Goal: Entertainment & Leisure: Consume media (video, audio)

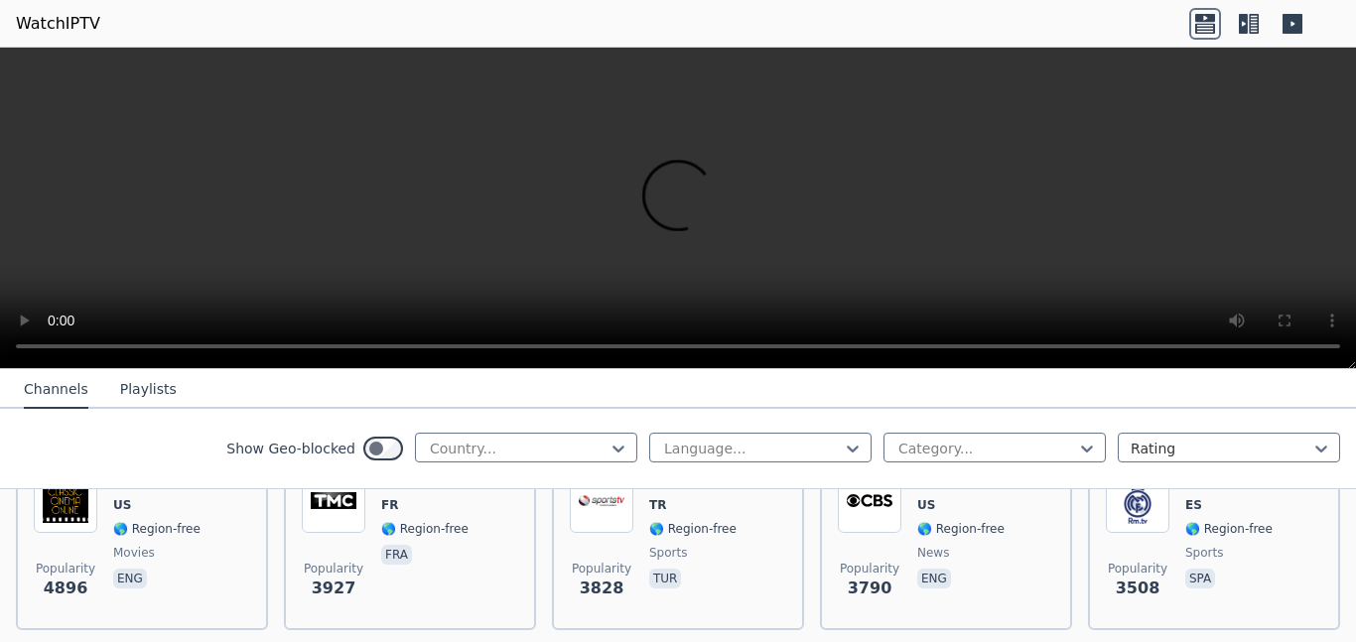
scroll to position [465, 0]
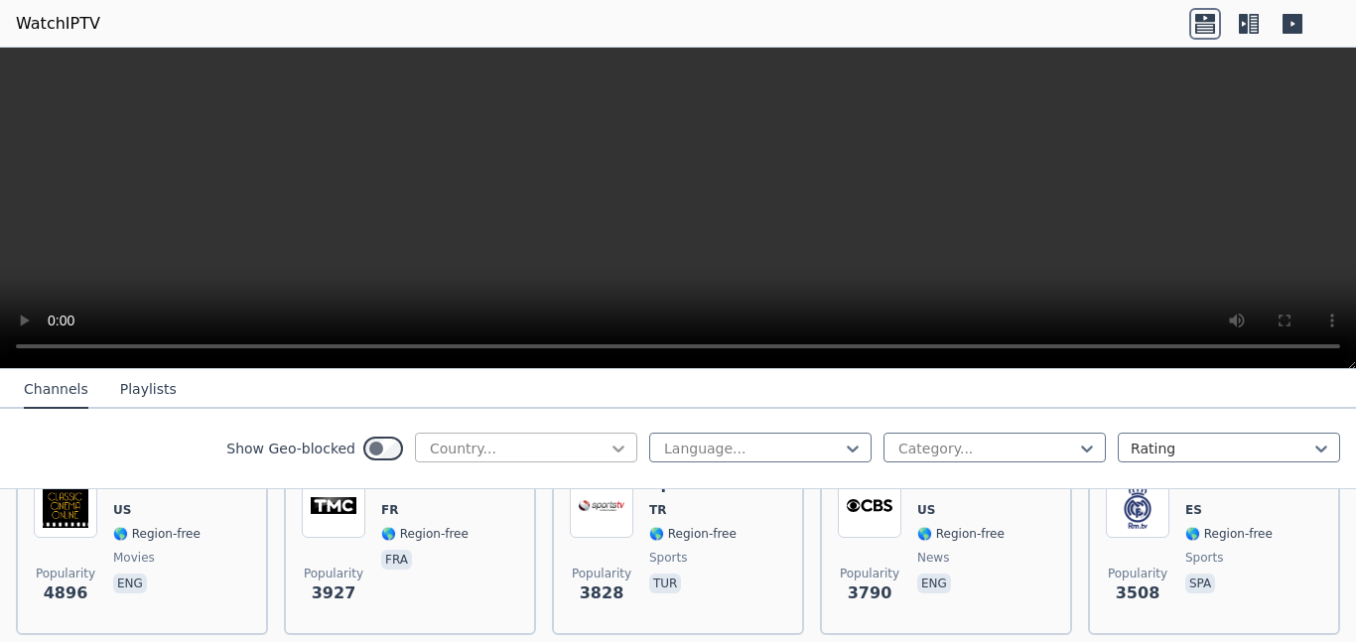
click at [622, 440] on icon at bounding box center [619, 449] width 20 height 20
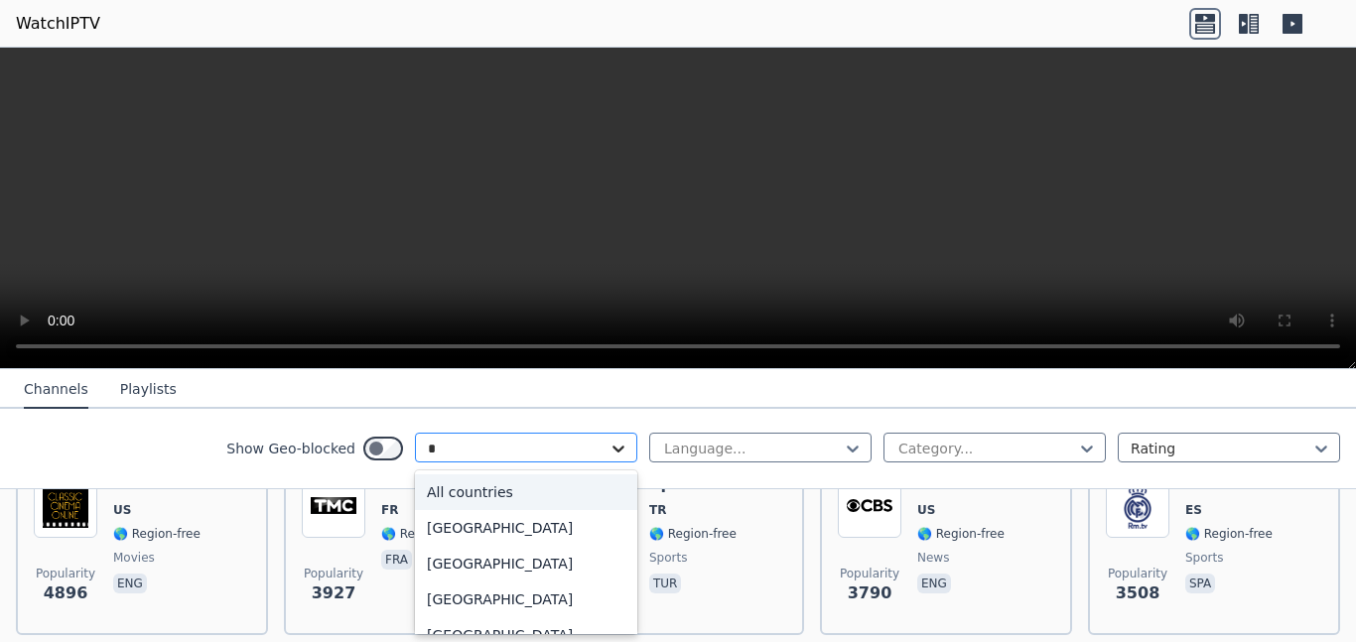
type input "**"
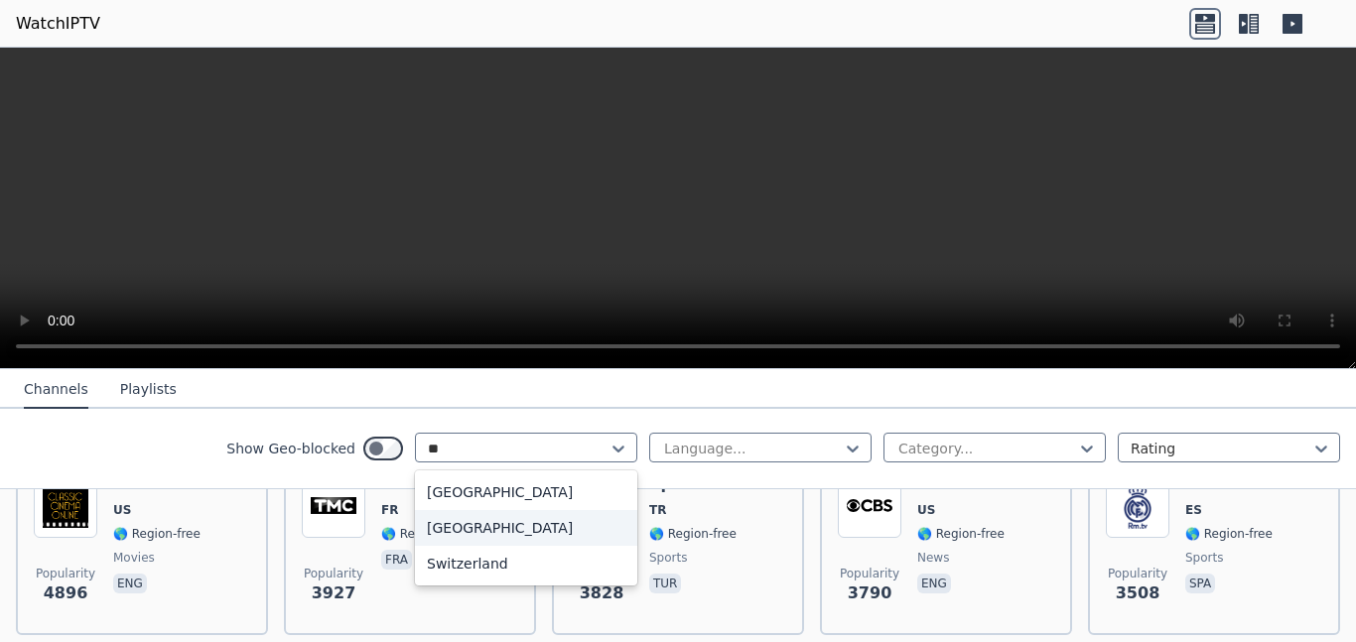
click at [544, 525] on div "[GEOGRAPHIC_DATA]" at bounding box center [526, 528] width 222 height 36
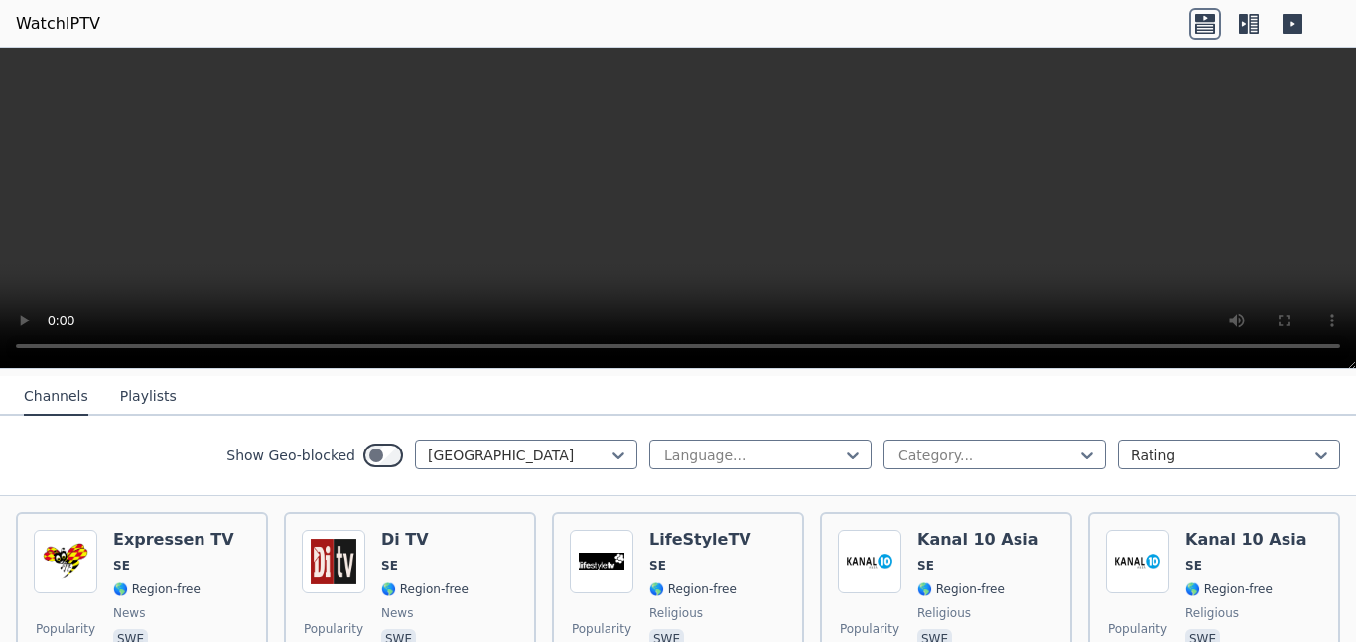
scroll to position [220, 0]
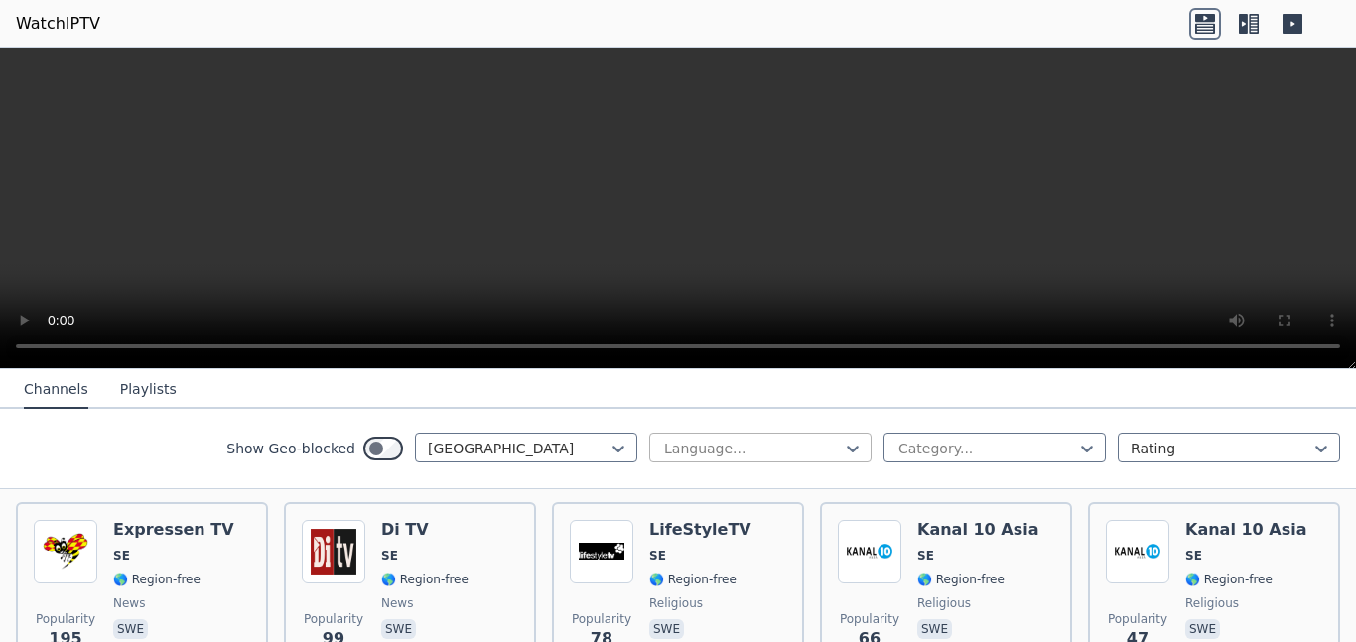
click at [679, 458] on div "Language..." at bounding box center [760, 448] width 222 height 30
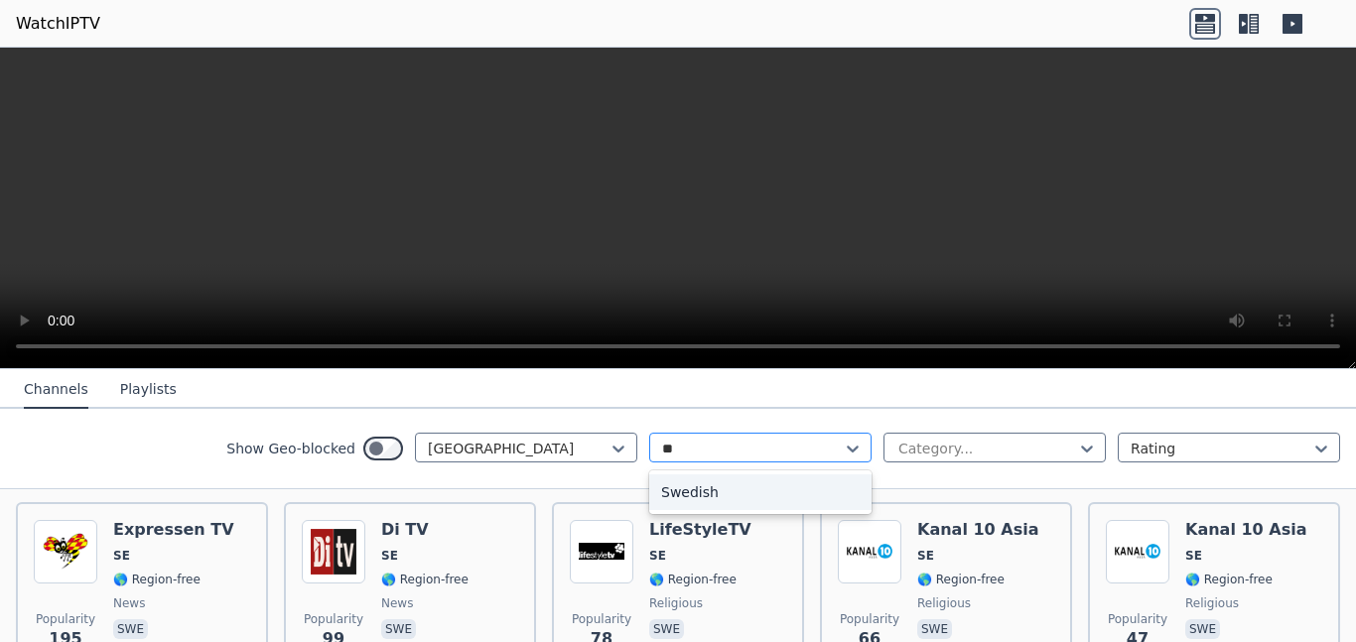
type input "***"
click at [733, 486] on div "Swedish" at bounding box center [760, 493] width 222 height 36
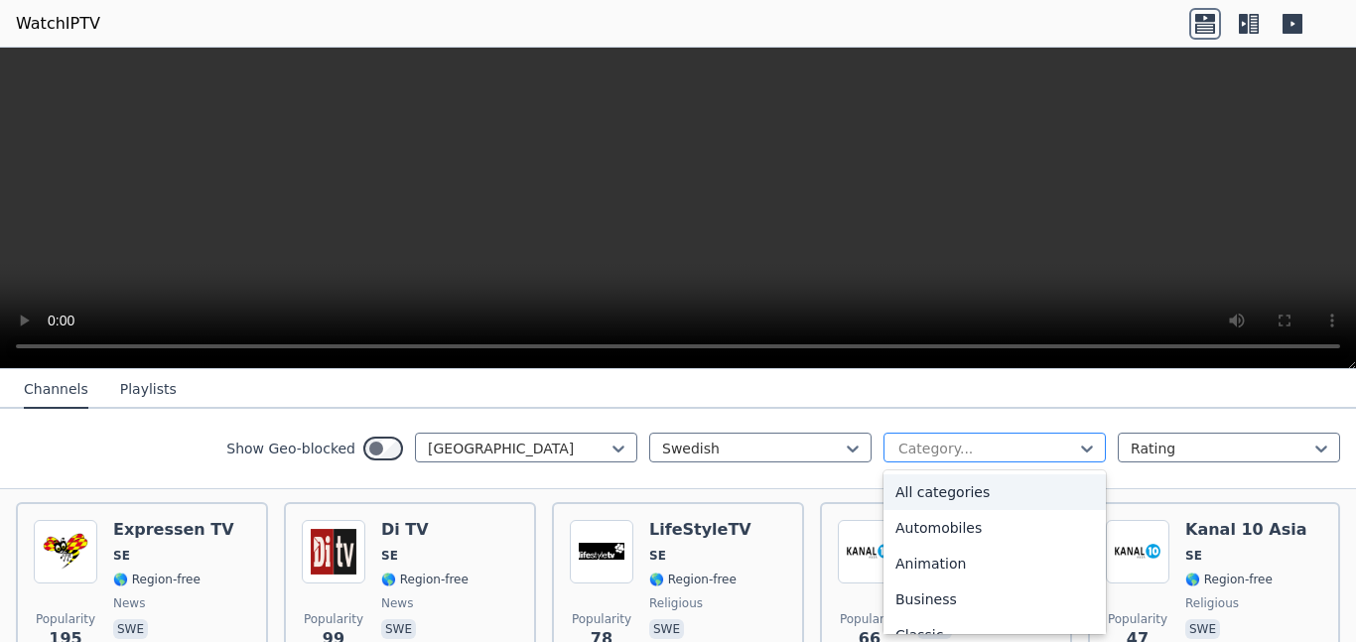
click at [948, 454] on div at bounding box center [986, 449] width 181 height 20
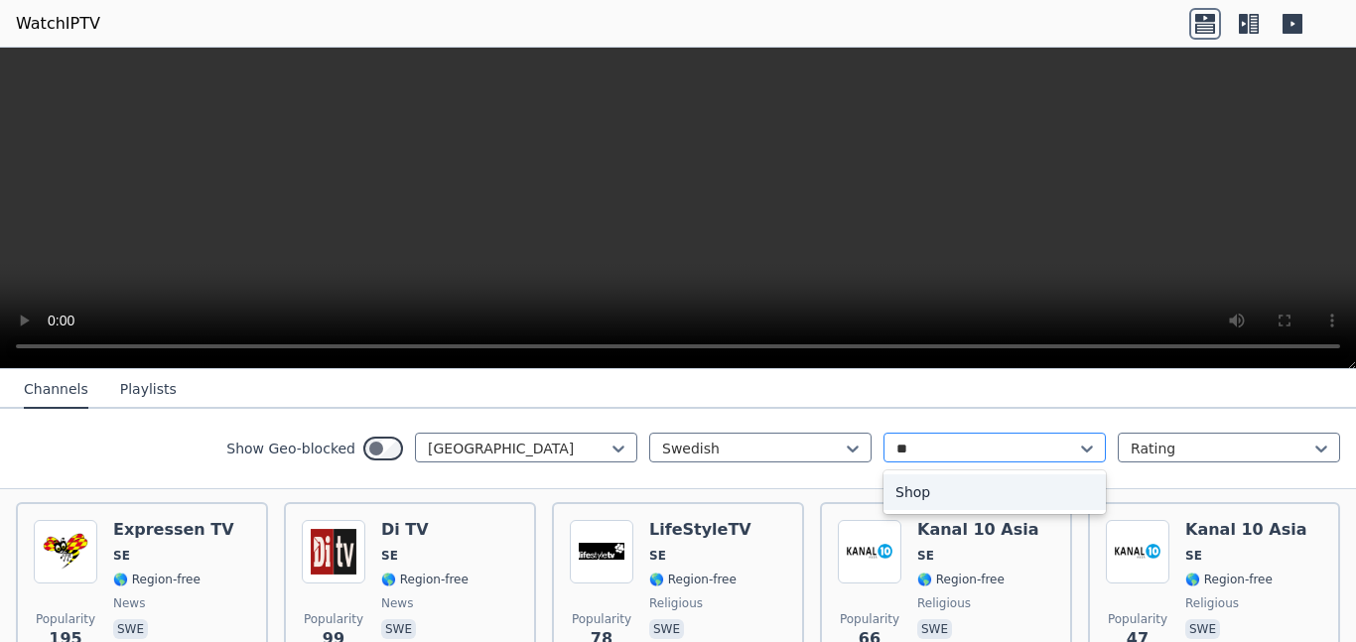
type input "*"
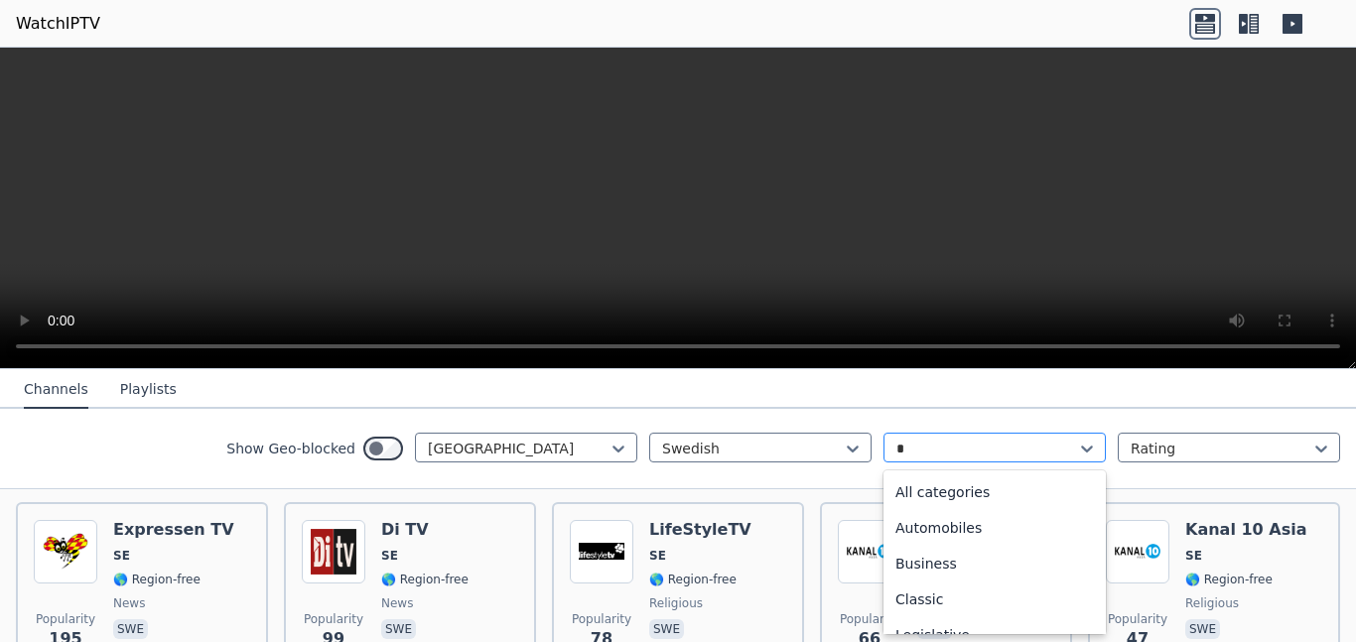
type input "**"
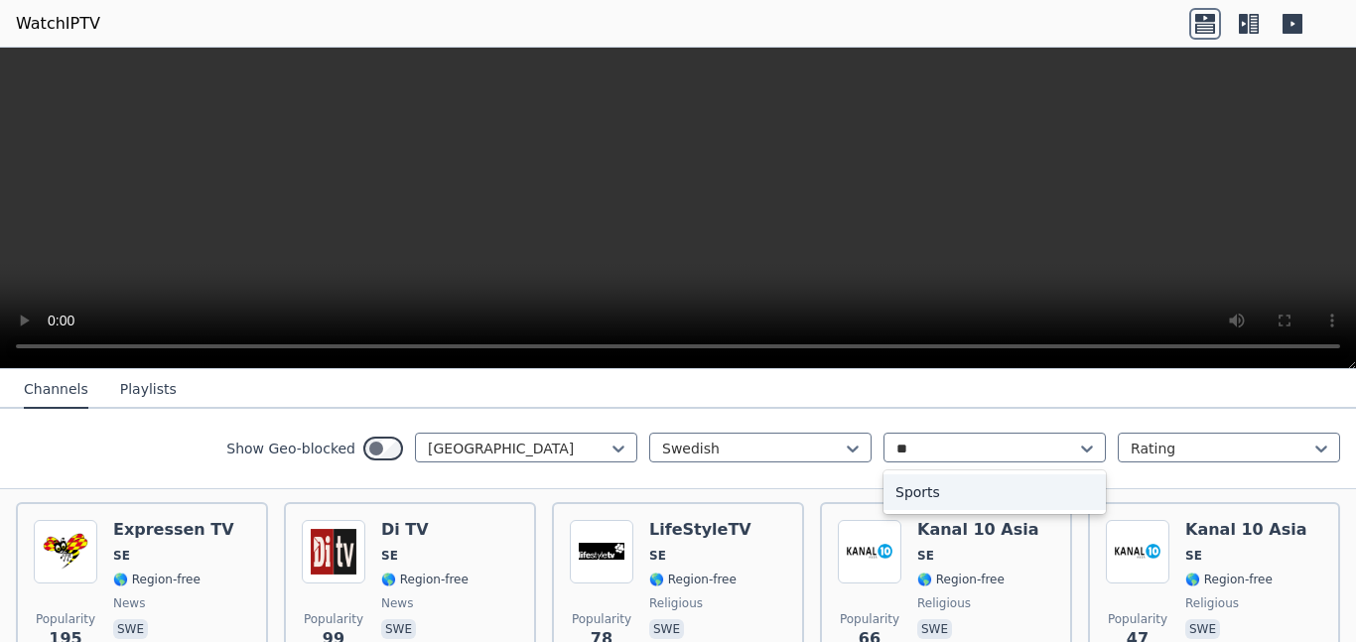
click at [983, 483] on div "Sports" at bounding box center [995, 493] width 222 height 36
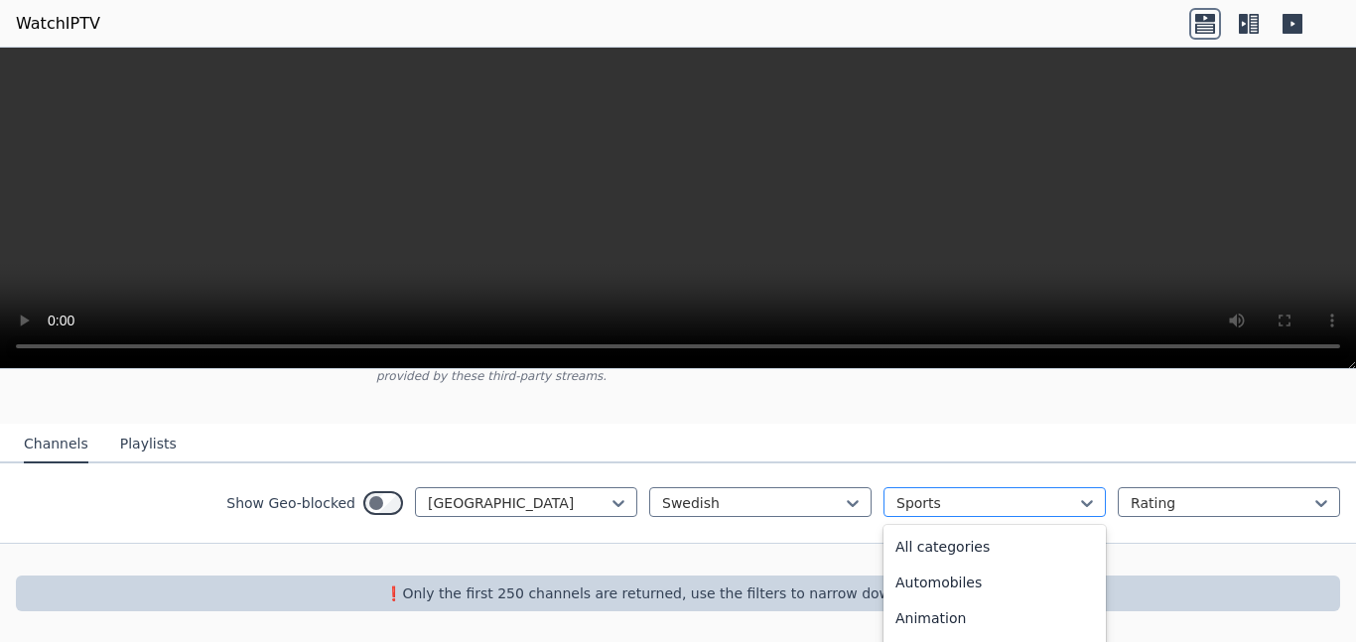
scroll to position [209, 0]
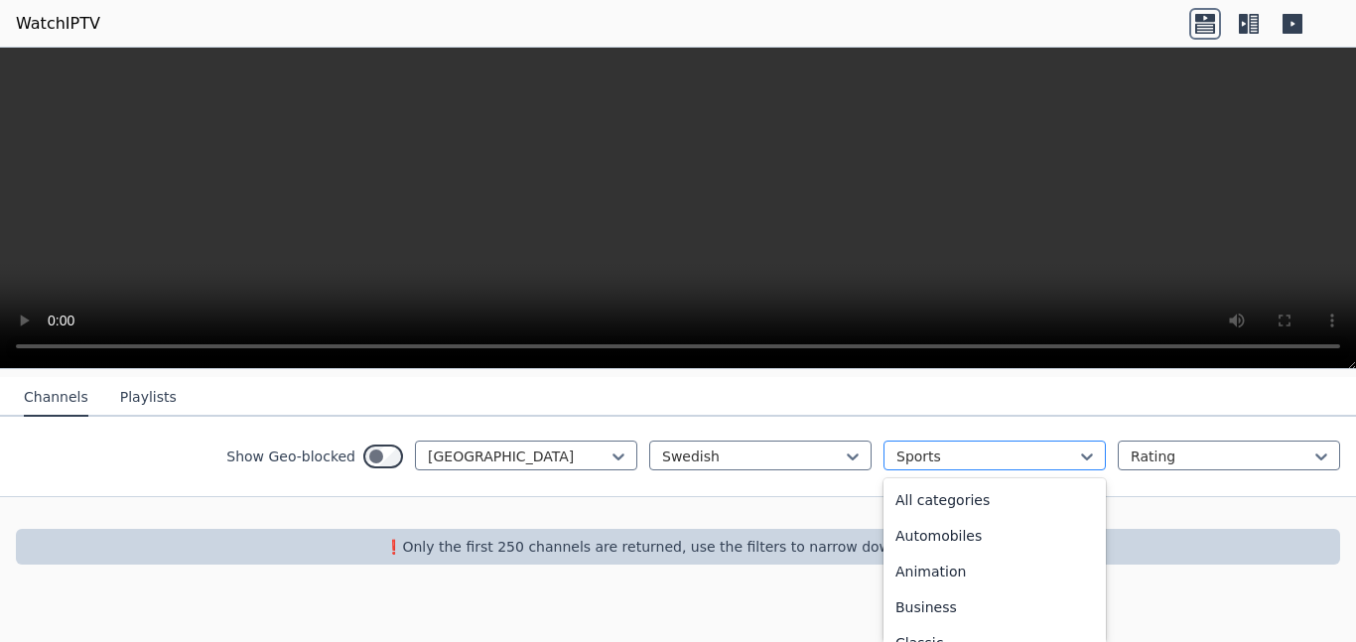
click at [1087, 471] on div "option Sports, selected. 27 results available. Use Up and Down to choose option…" at bounding box center [995, 456] width 222 height 30
click at [1065, 456] on div "Channels Playlists Show Geo-blocked Sweden Swedish option Sports, selected. 27 …" at bounding box center [678, 437] width 1356 height 120
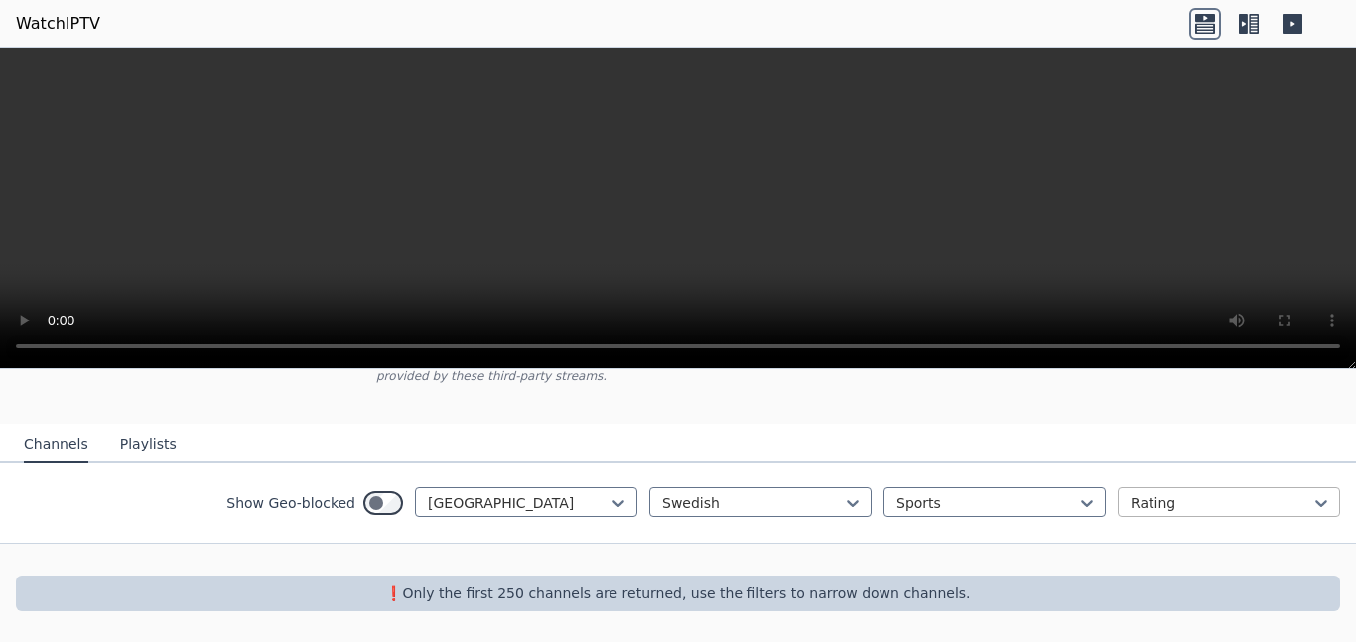
click at [1177, 501] on div at bounding box center [1221, 503] width 181 height 20
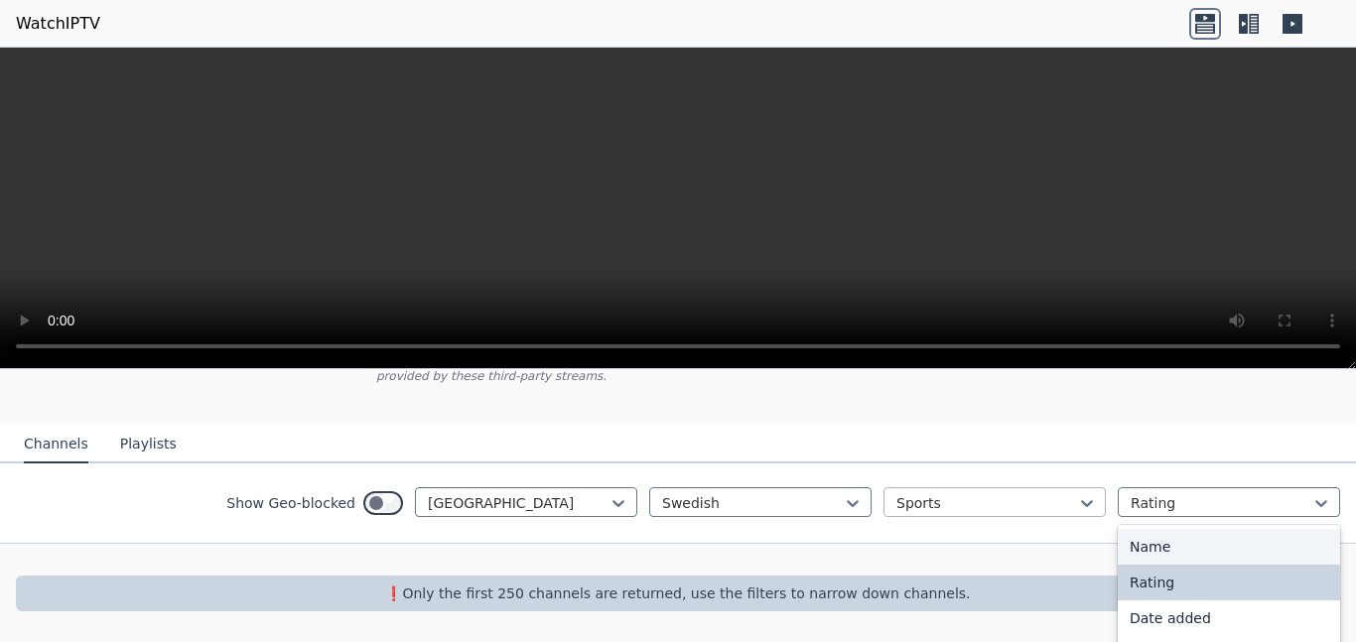
click at [1070, 501] on div at bounding box center [986, 503] width 181 height 20
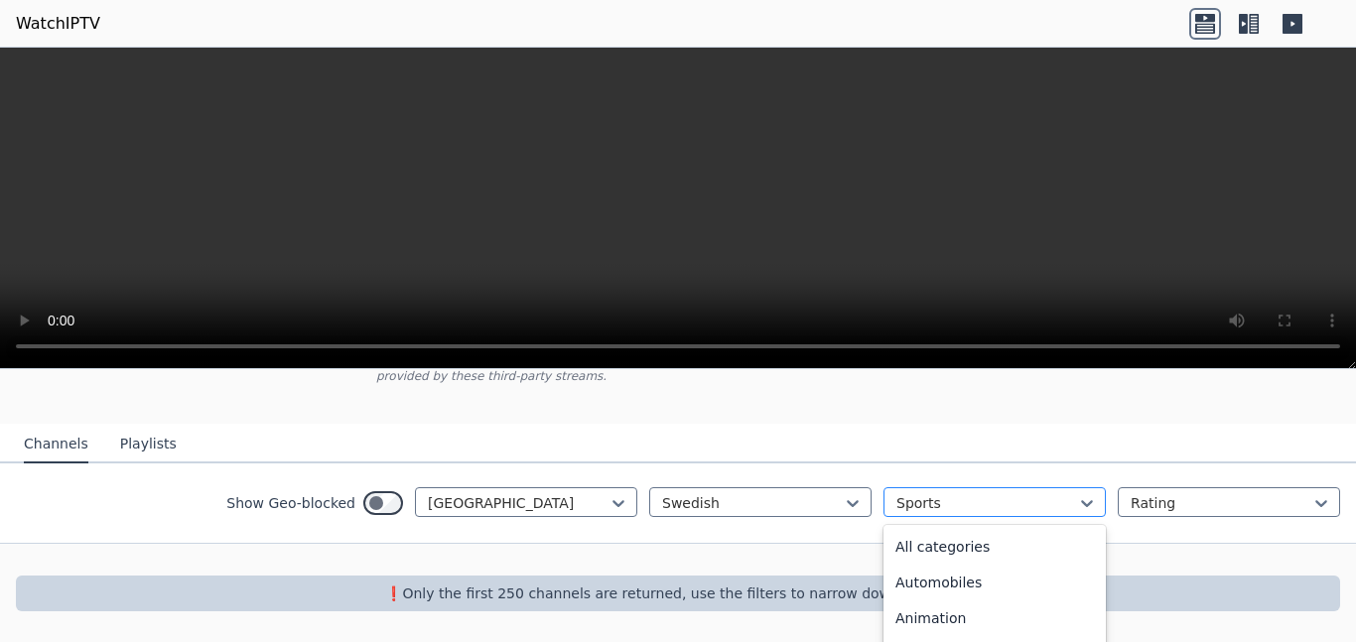
scroll to position [612, 0]
click at [988, 493] on div at bounding box center [986, 503] width 181 height 20
click at [959, 502] on div at bounding box center [986, 503] width 181 height 20
drag, startPoint x: 959, startPoint y: 502, endPoint x: 875, endPoint y: 513, distance: 85.1
click at [875, 513] on div "Swedish Sports Rating" at bounding box center [994, 503] width 691 height 32
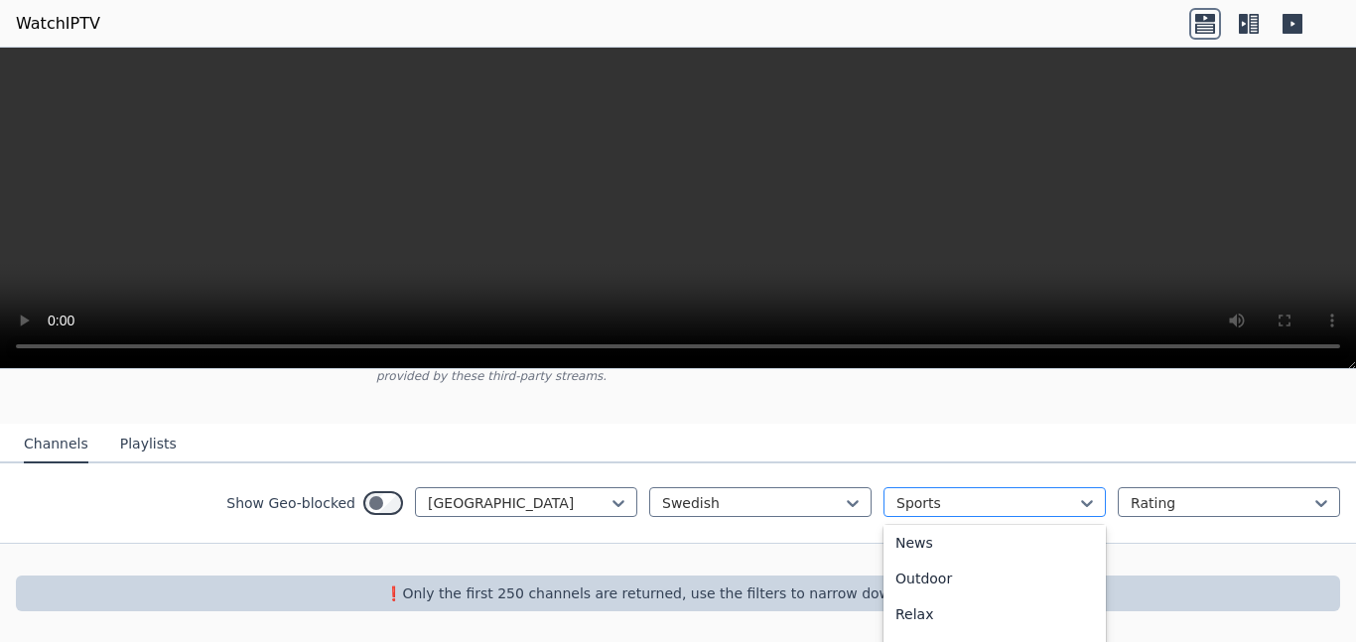
drag, startPoint x: 891, startPoint y: 510, endPoint x: 929, endPoint y: 506, distance: 37.9
click at [929, 506] on div "Sports" at bounding box center [995, 502] width 222 height 30
drag, startPoint x: 929, startPoint y: 506, endPoint x: 913, endPoint y: 506, distance: 15.9
click at [913, 506] on div at bounding box center [986, 503] width 181 height 20
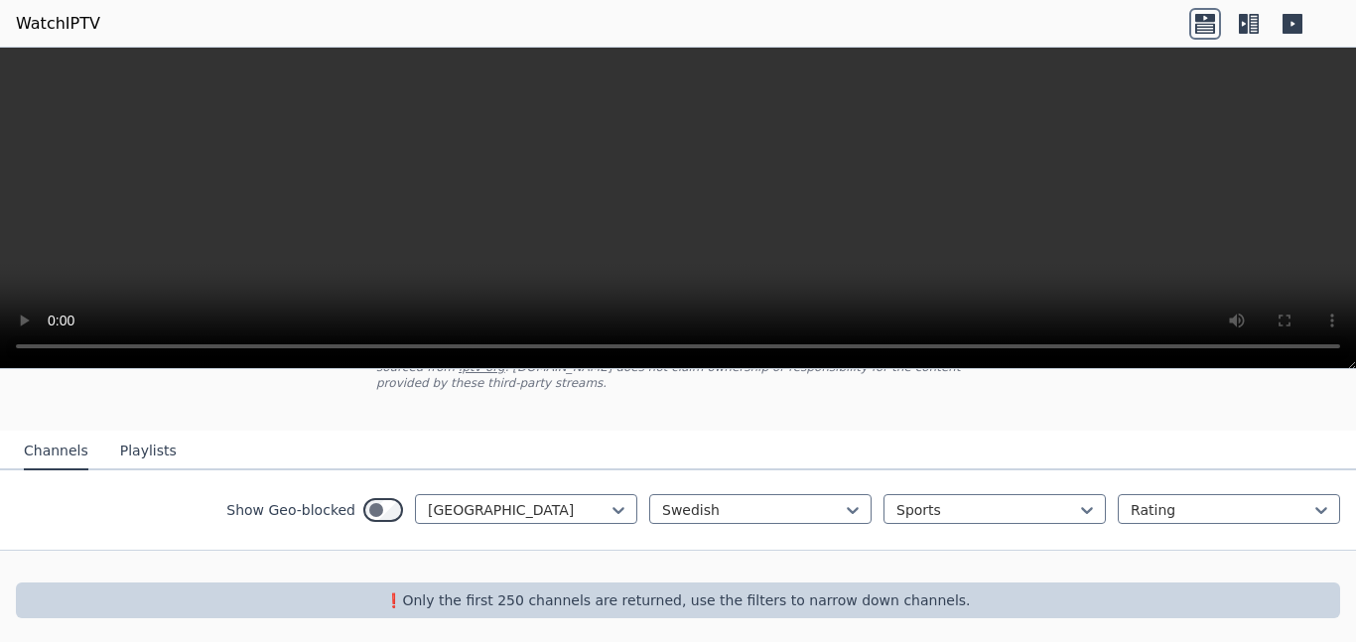
scroll to position [163, 0]
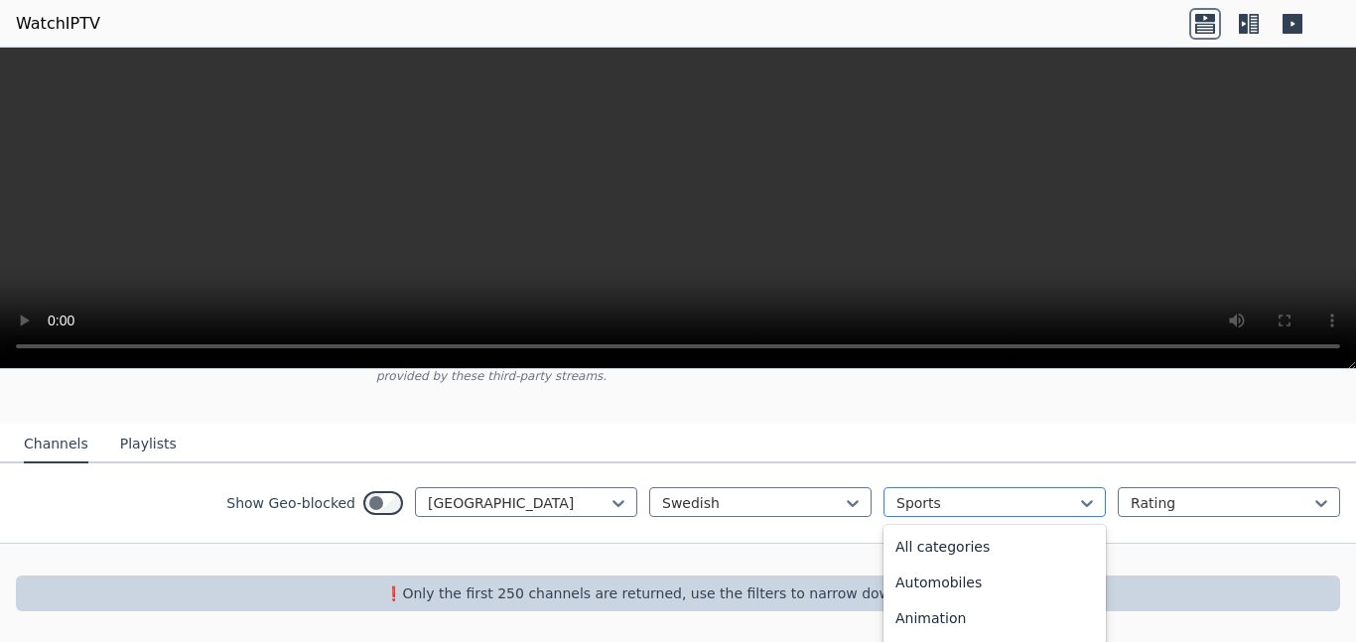
click at [956, 498] on div at bounding box center [986, 503] width 181 height 20
click at [986, 501] on div at bounding box center [986, 503] width 181 height 20
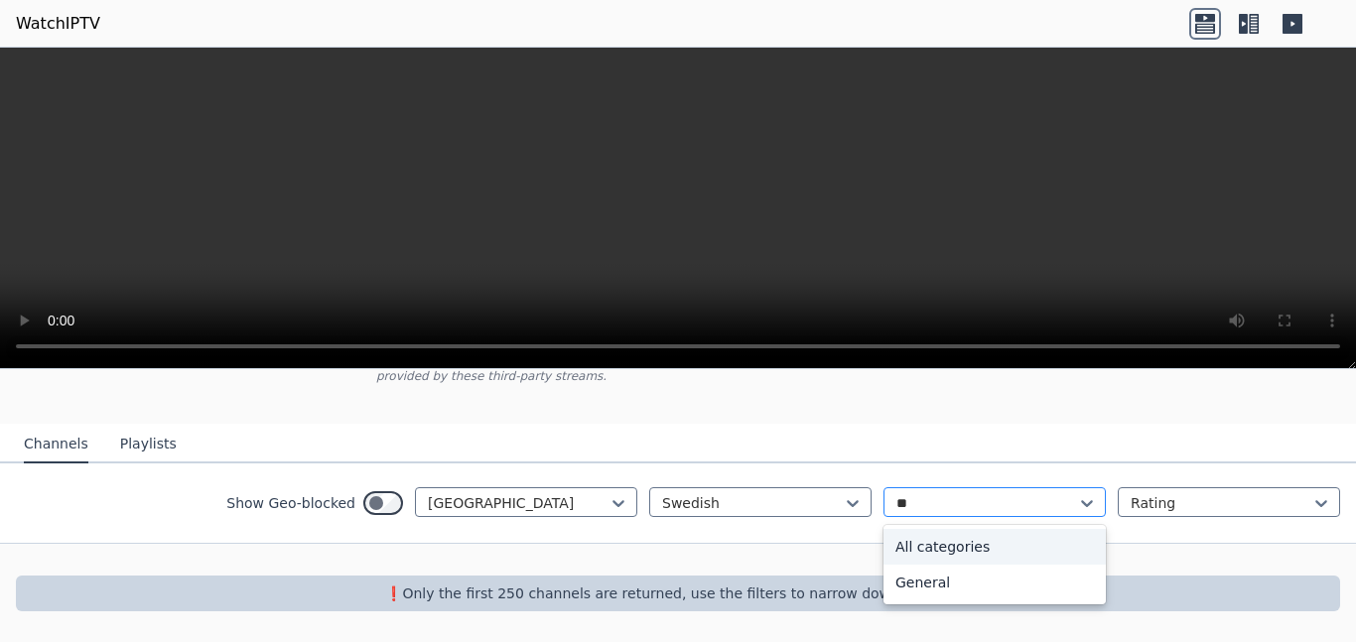
type input "***"
click at [996, 545] on div "All categories" at bounding box center [995, 547] width 222 height 36
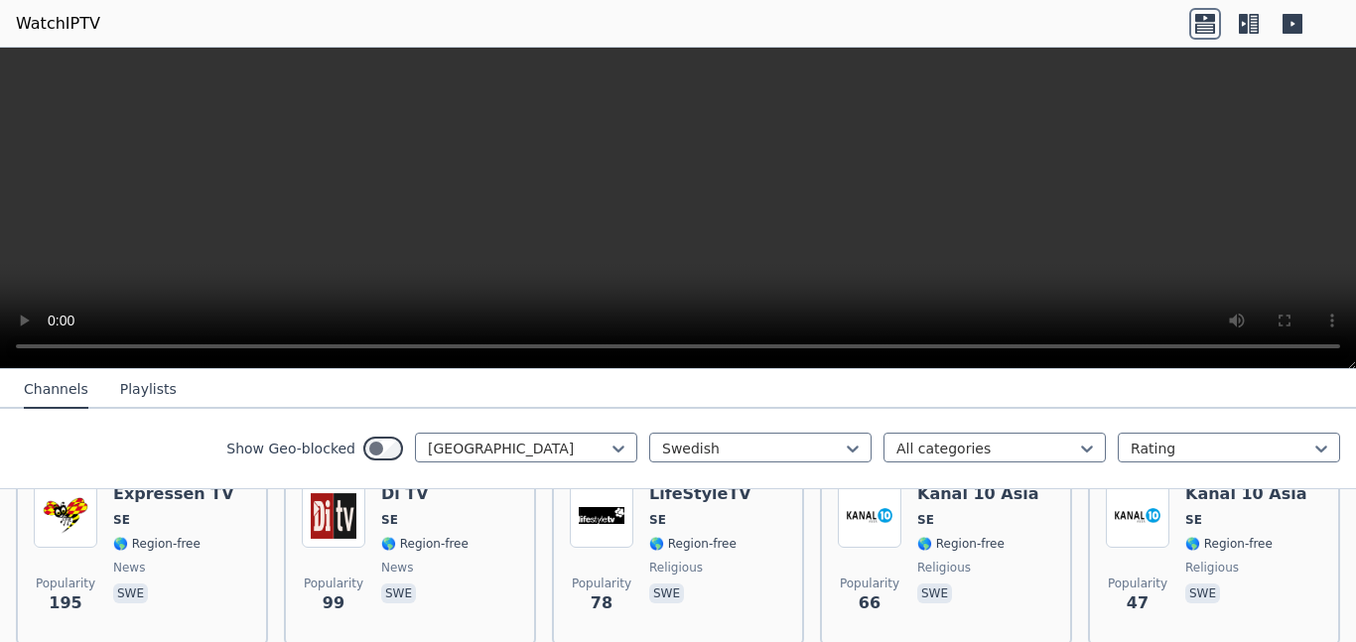
scroll to position [246, 0]
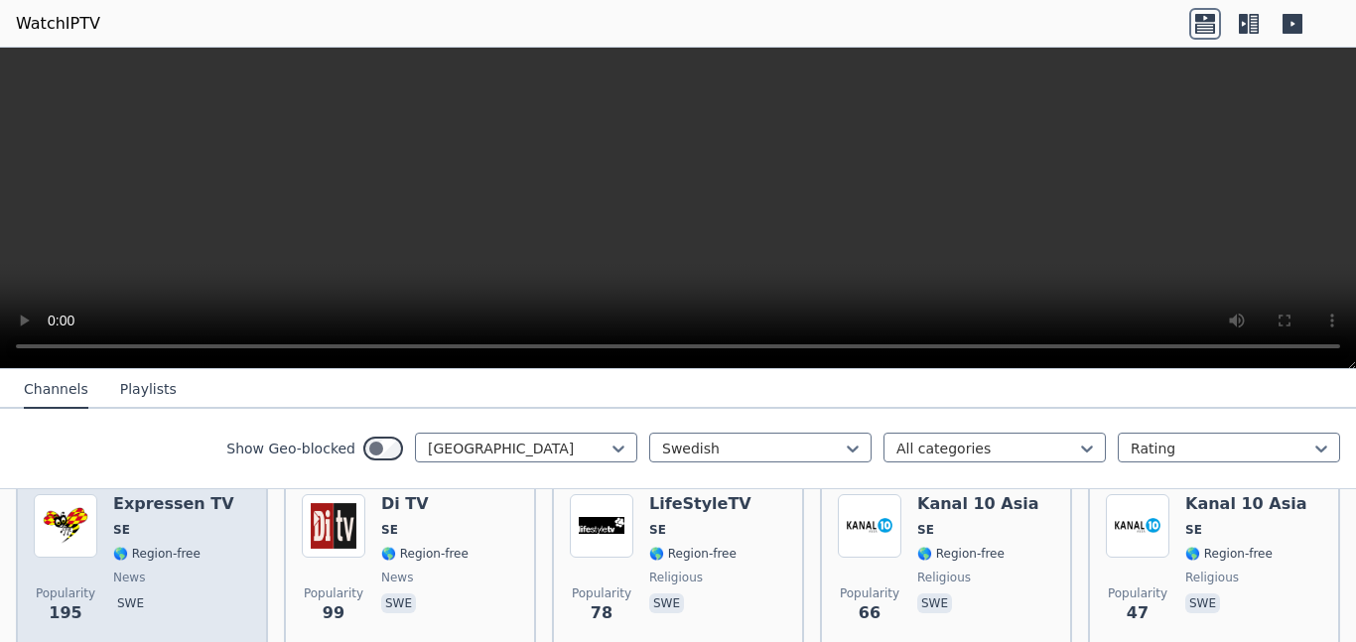
click at [68, 537] on img at bounding box center [66, 526] width 64 height 64
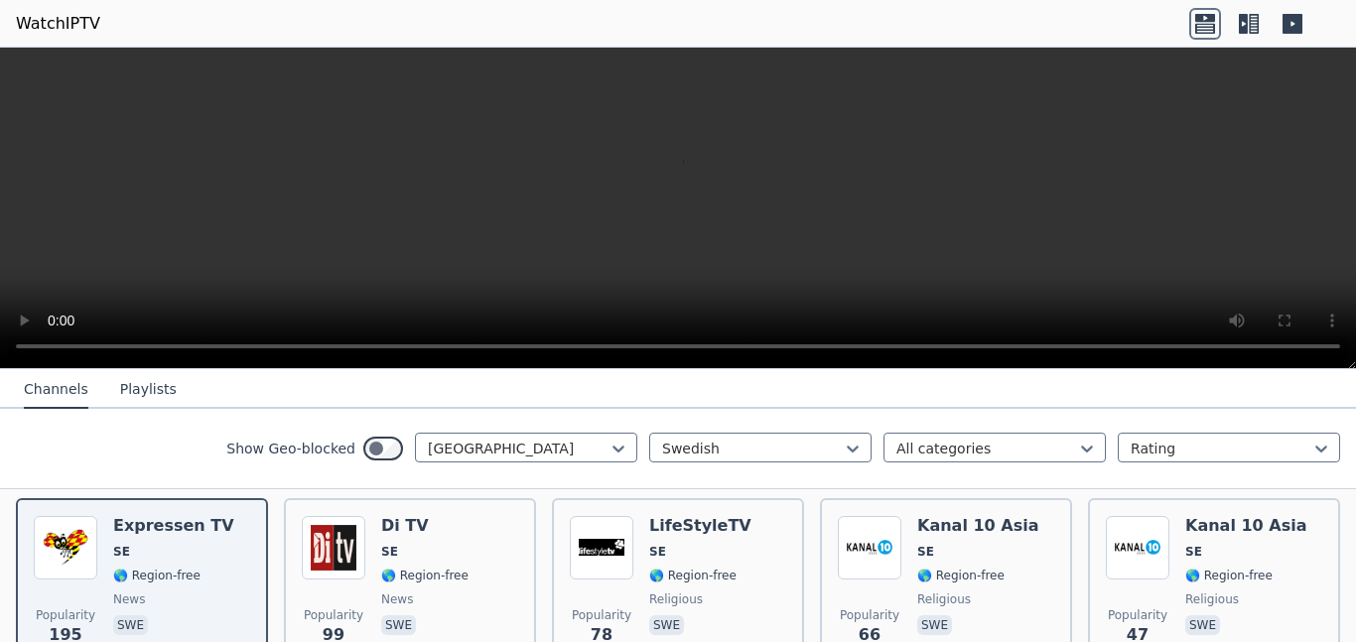
scroll to position [228, 0]
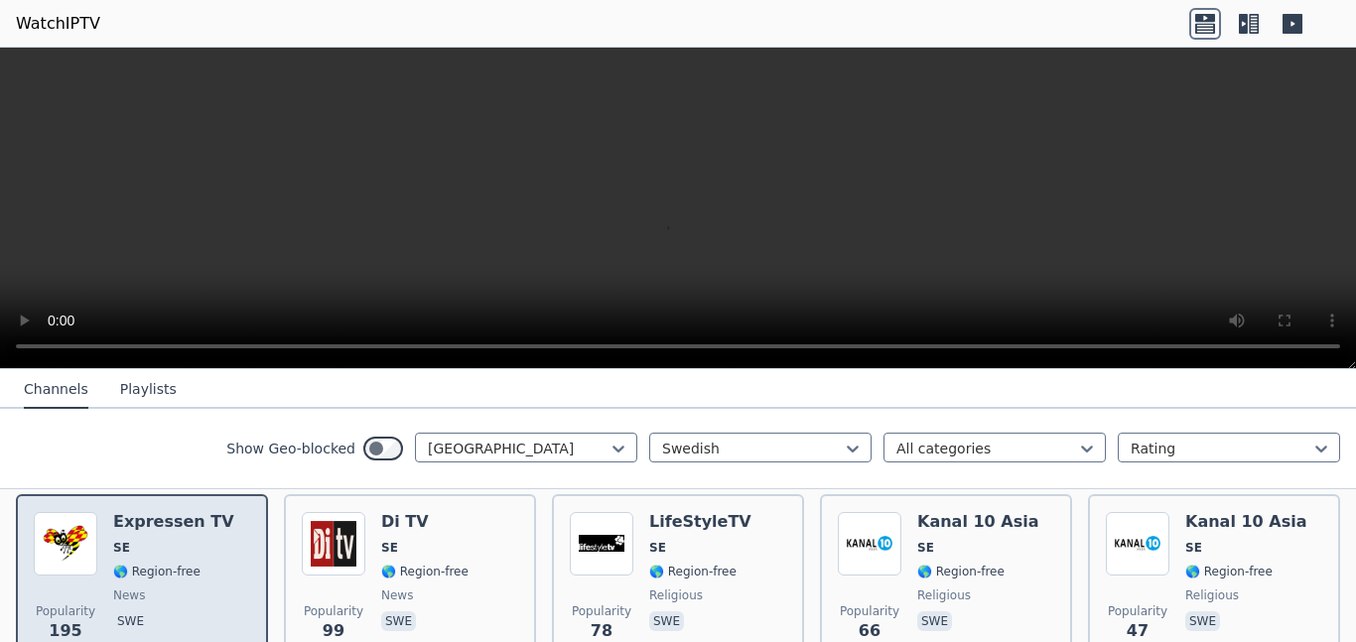
click at [144, 581] on div "Expressen TV SE 🌎 Region-free news swe" at bounding box center [173, 583] width 121 height 143
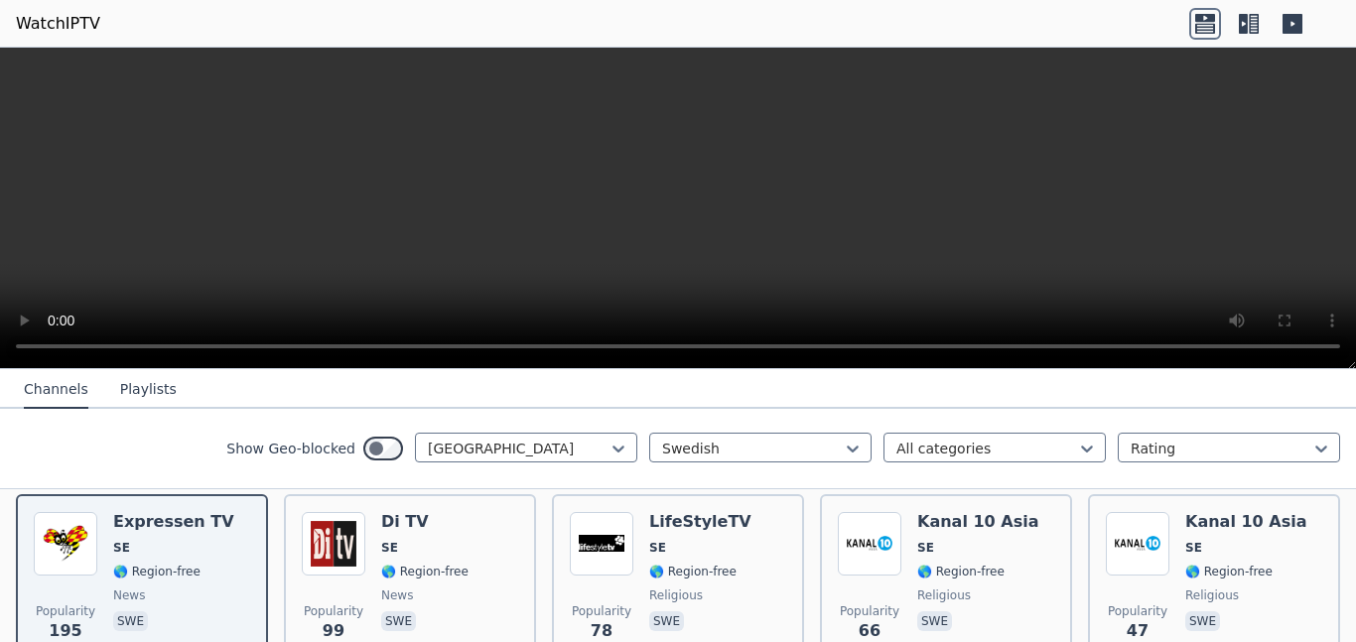
scroll to position [468, 0]
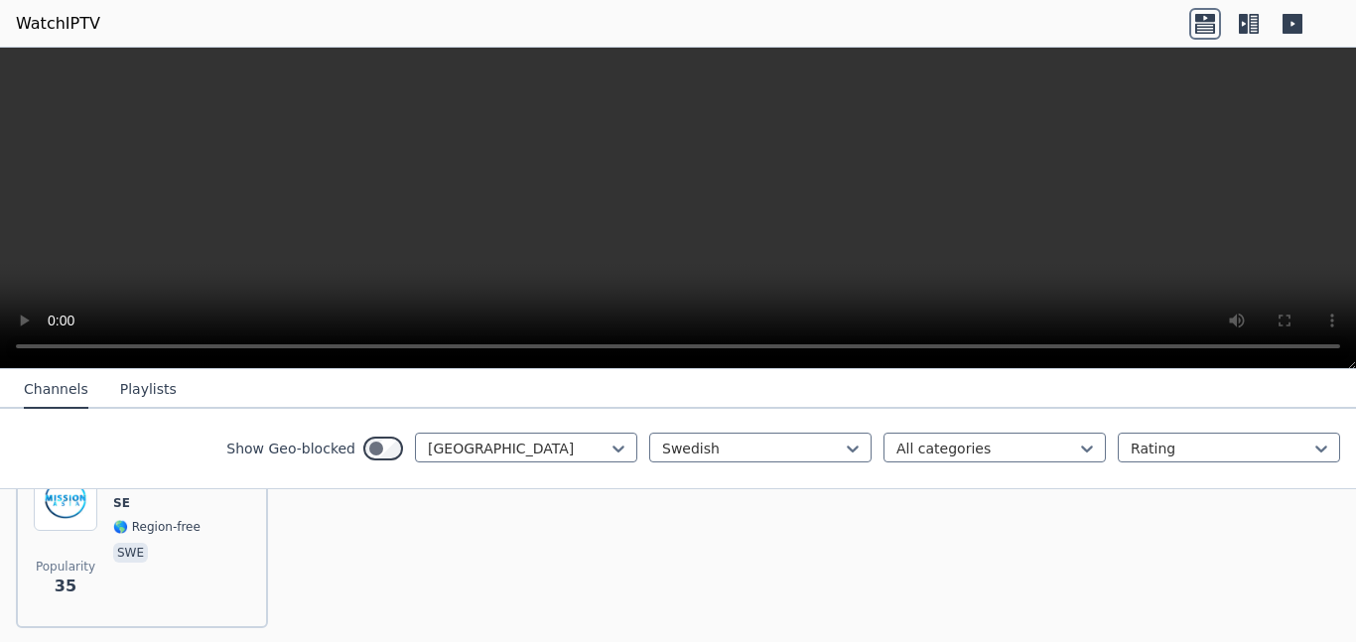
click at [514, 281] on video at bounding box center [678, 209] width 1356 height 322
